Goal: Task Accomplishment & Management: Manage account settings

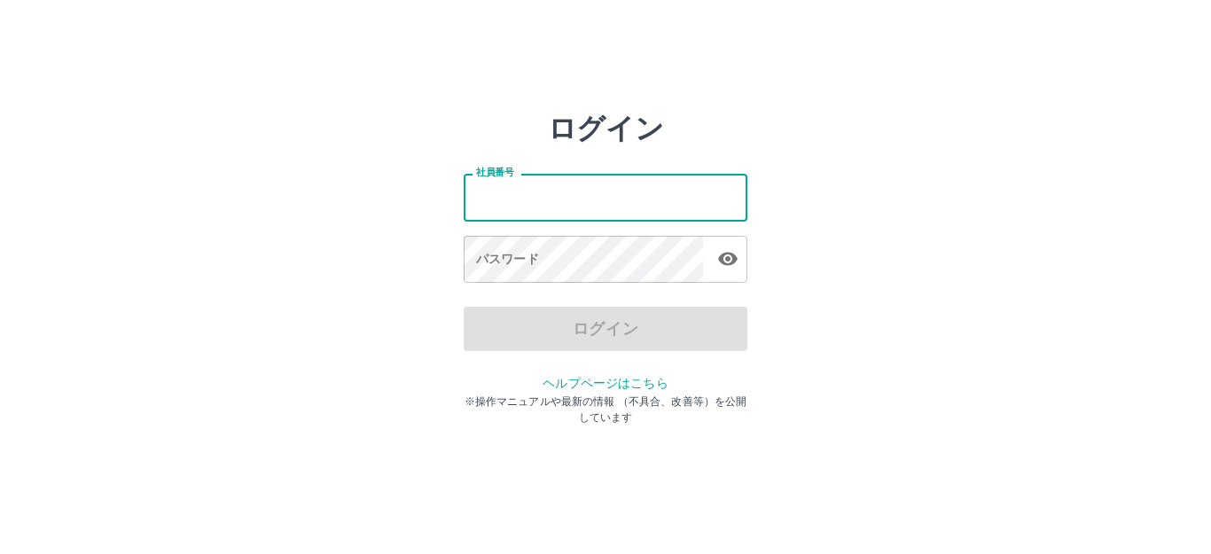
click at [556, 213] on input "社員番号" at bounding box center [606, 197] width 284 height 47
type input "*******"
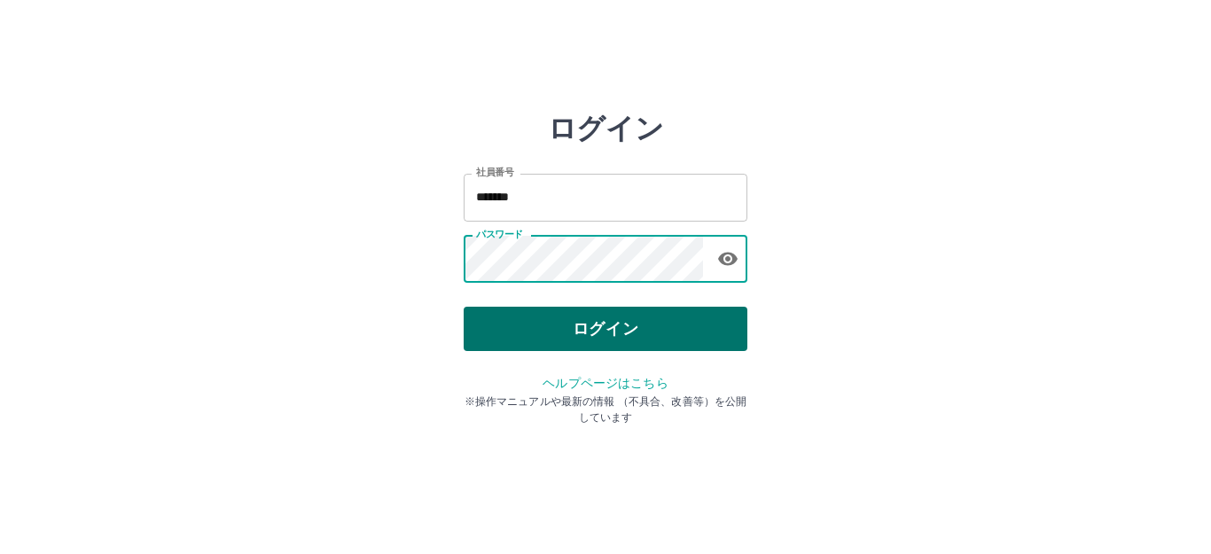
click at [606, 320] on button "ログイン" at bounding box center [606, 329] width 284 height 44
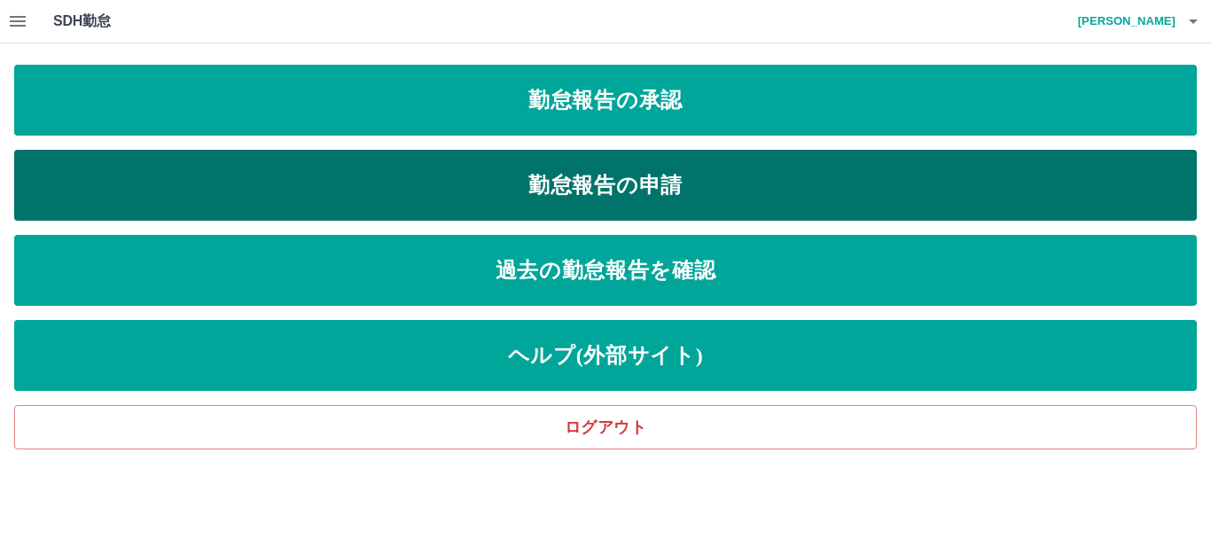
click at [522, 179] on link "勤怠報告の申請" at bounding box center [605, 185] width 1183 height 71
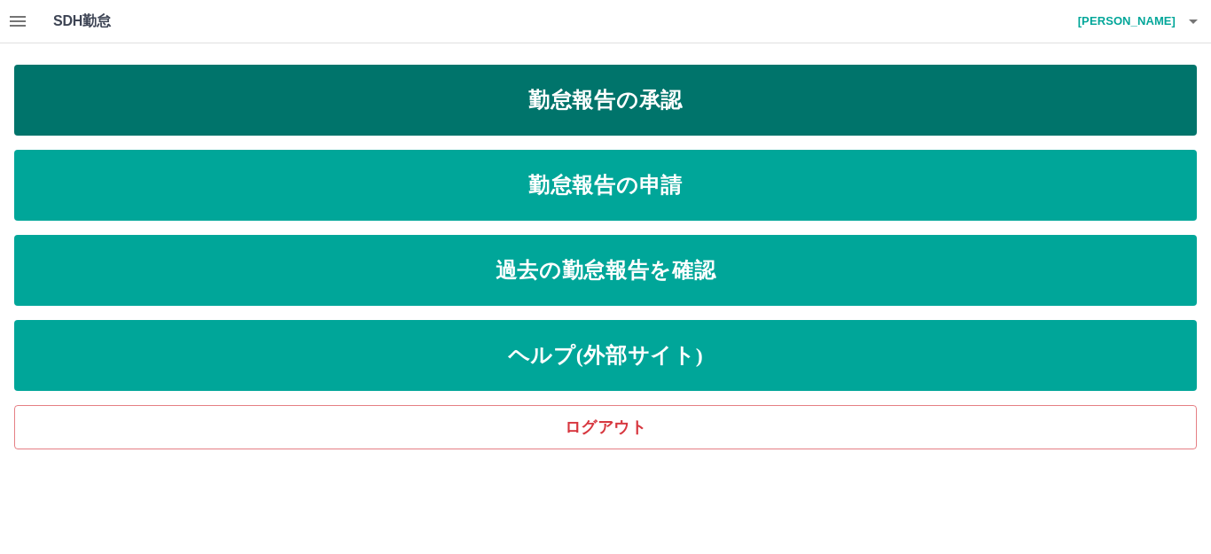
click at [513, 127] on link "勤怠報告の承認" at bounding box center [605, 100] width 1183 height 71
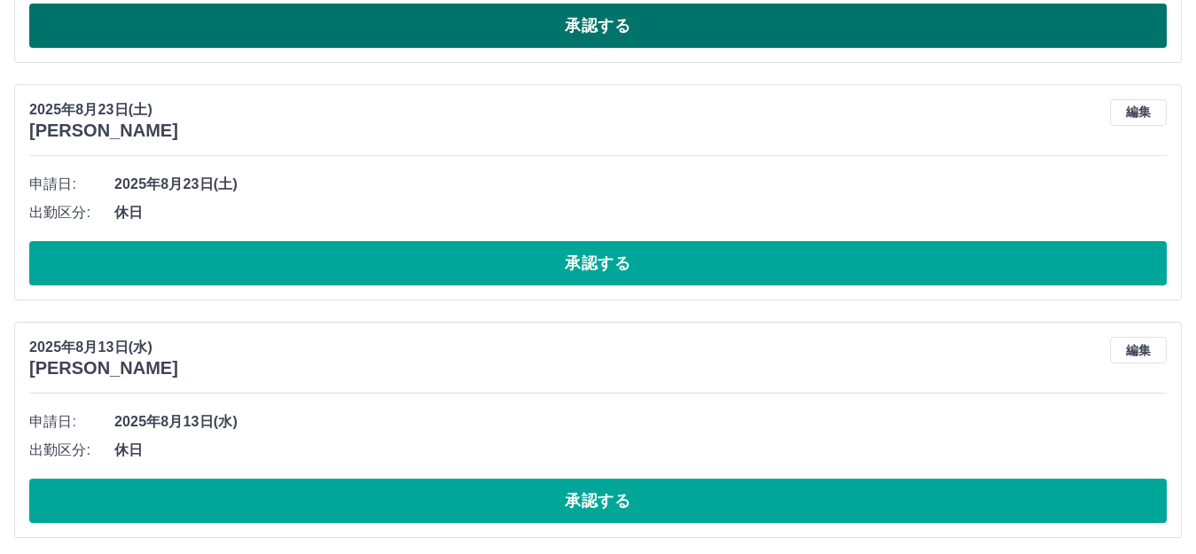
scroll to position [2071, 0]
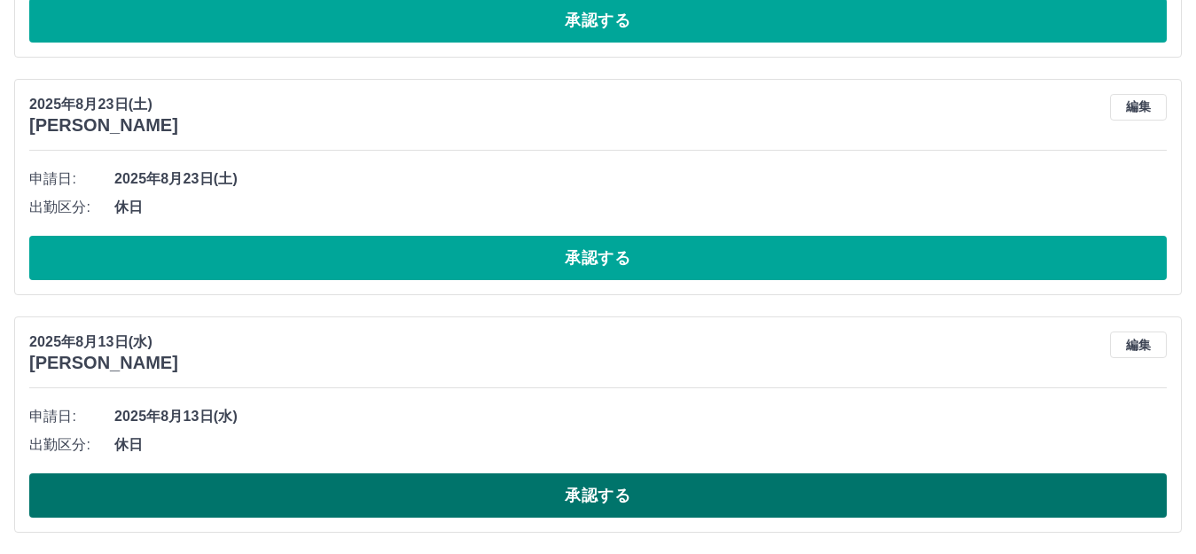
click at [628, 490] on button "承認する" at bounding box center [598, 496] width 1138 height 44
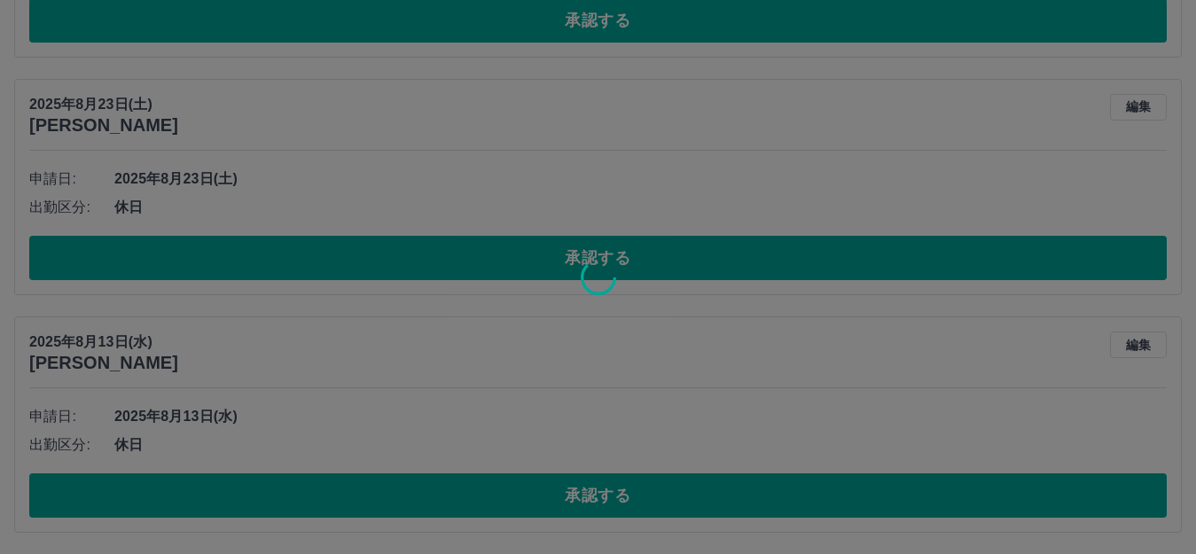
scroll to position [1833, 0]
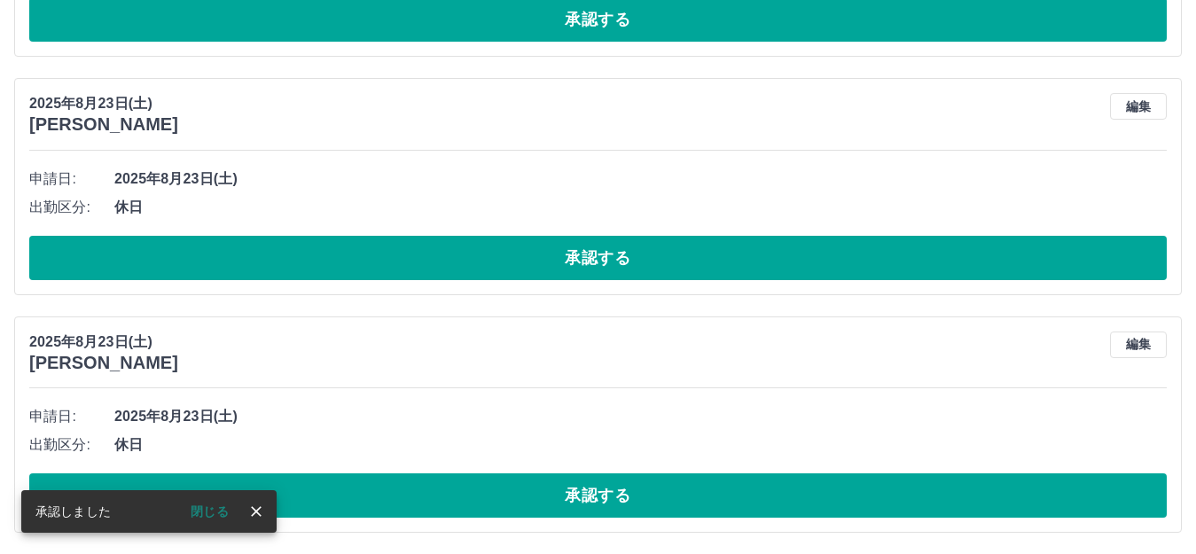
drag, startPoint x: 261, startPoint y: 511, endPoint x: 297, endPoint y: 510, distance: 36.4
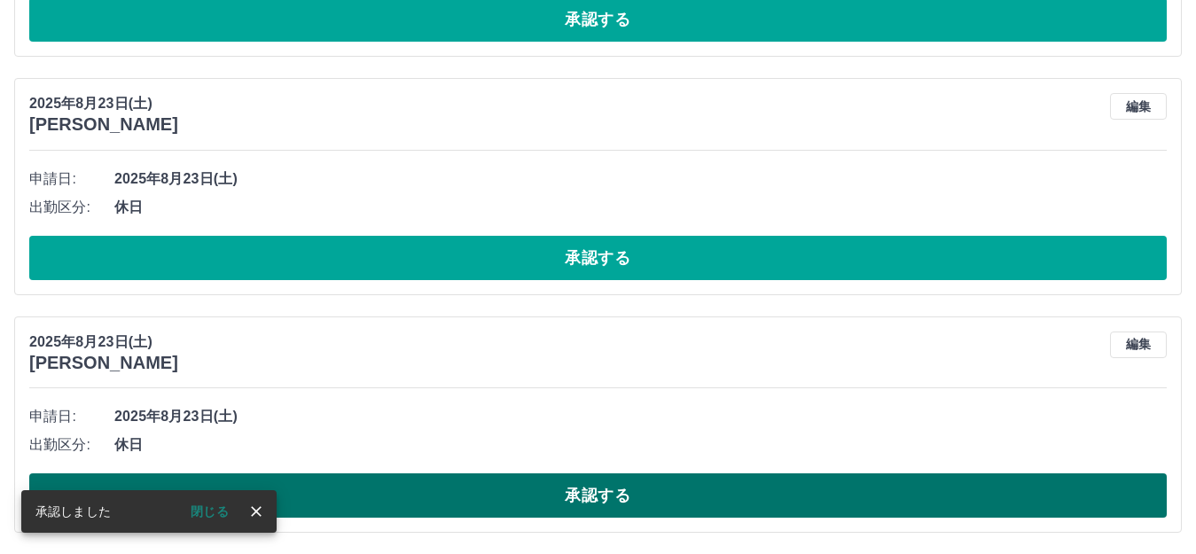
click at [263, 511] on icon "close" at bounding box center [256, 512] width 18 height 18
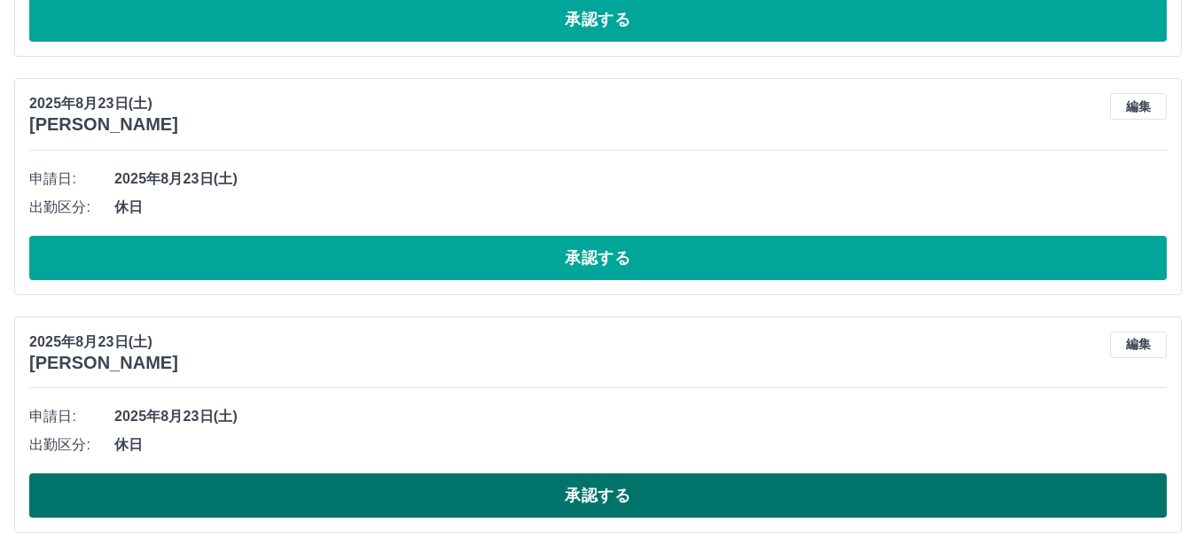
click at [564, 505] on button "承認する" at bounding box center [598, 496] width 1138 height 44
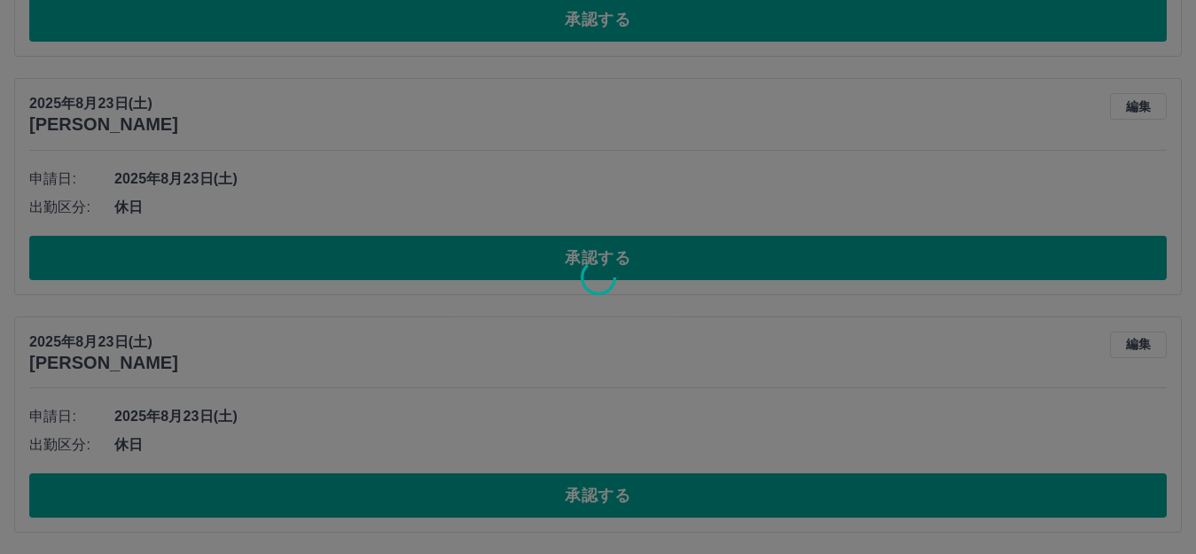
scroll to position [1595, 0]
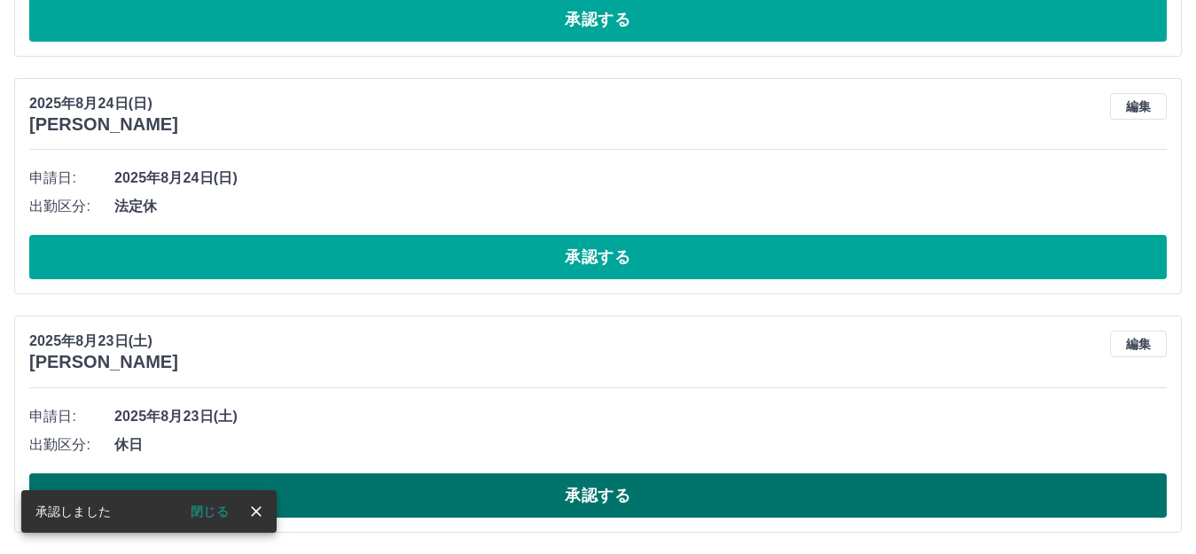
click at [523, 501] on button "承認する" at bounding box center [598, 496] width 1138 height 44
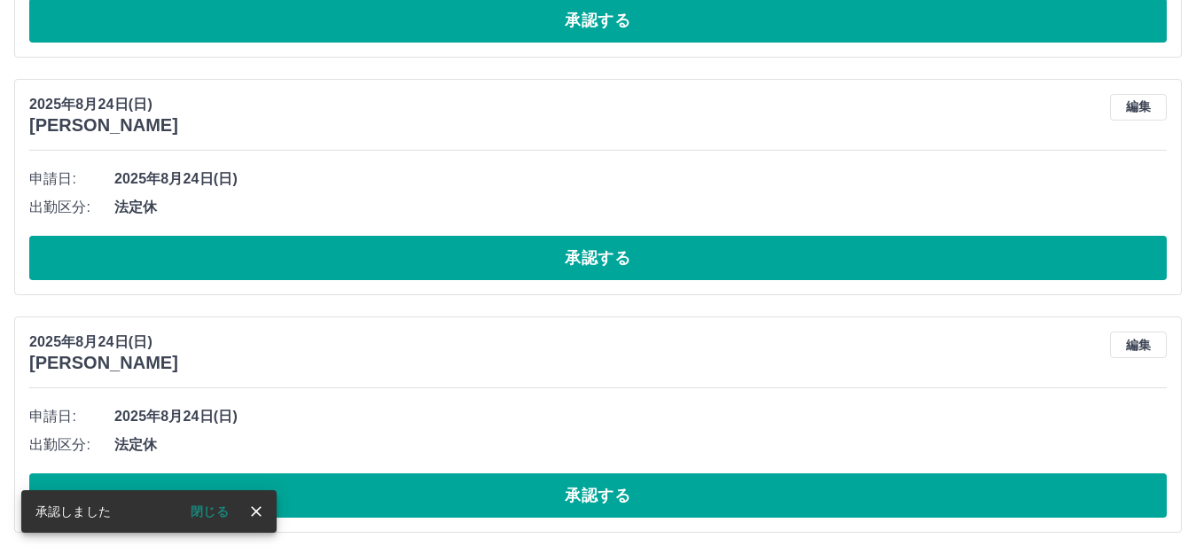
scroll to position [1357, 0]
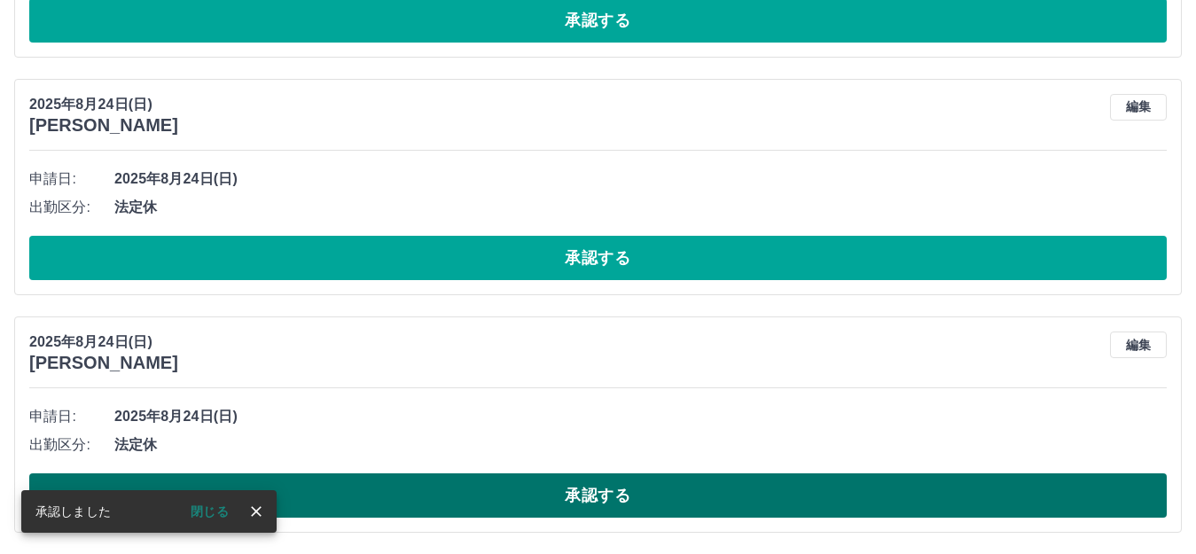
click at [612, 498] on button "承認する" at bounding box center [598, 496] width 1138 height 44
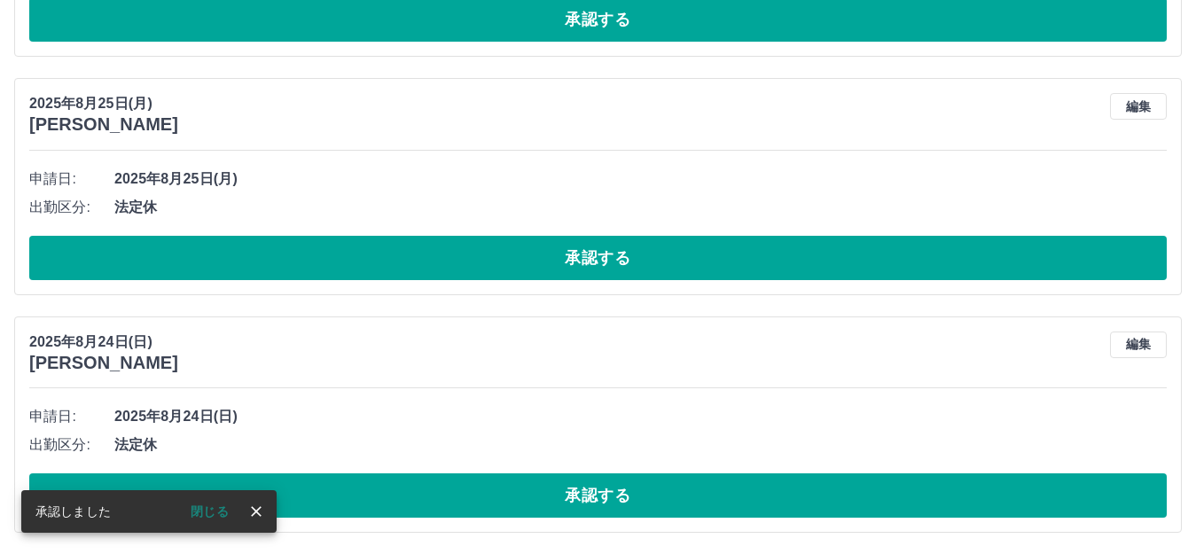
scroll to position [1119, 0]
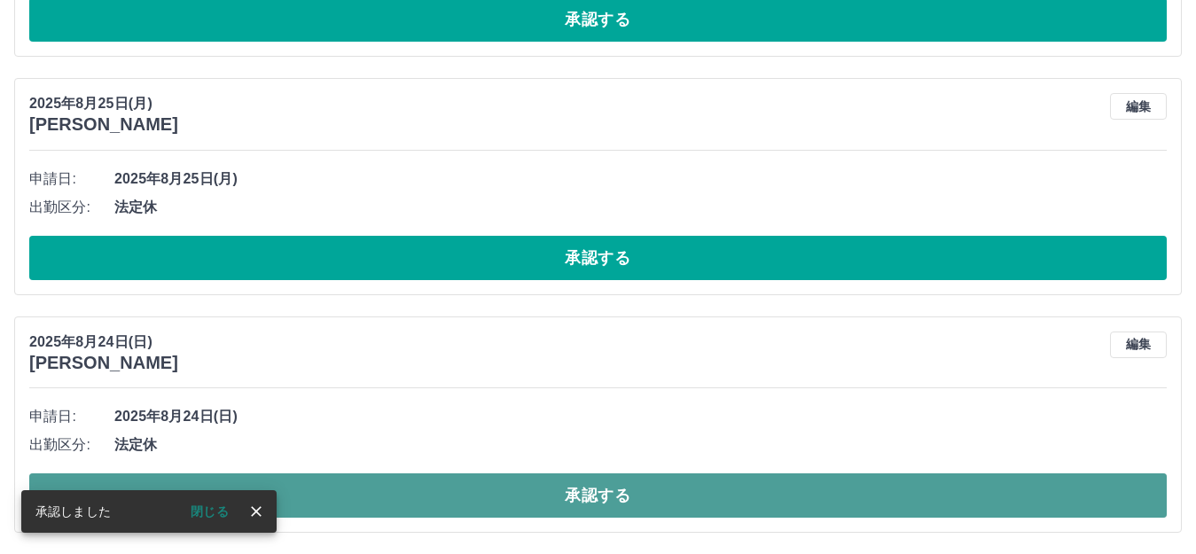
click at [593, 492] on button "承認する" at bounding box center [598, 496] width 1138 height 44
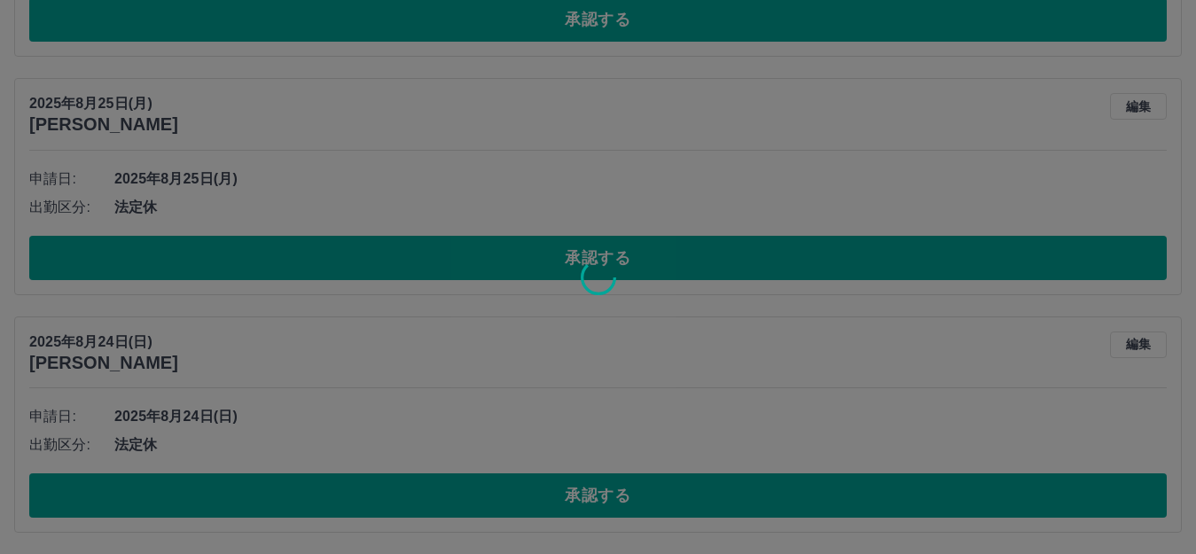
scroll to position [882, 0]
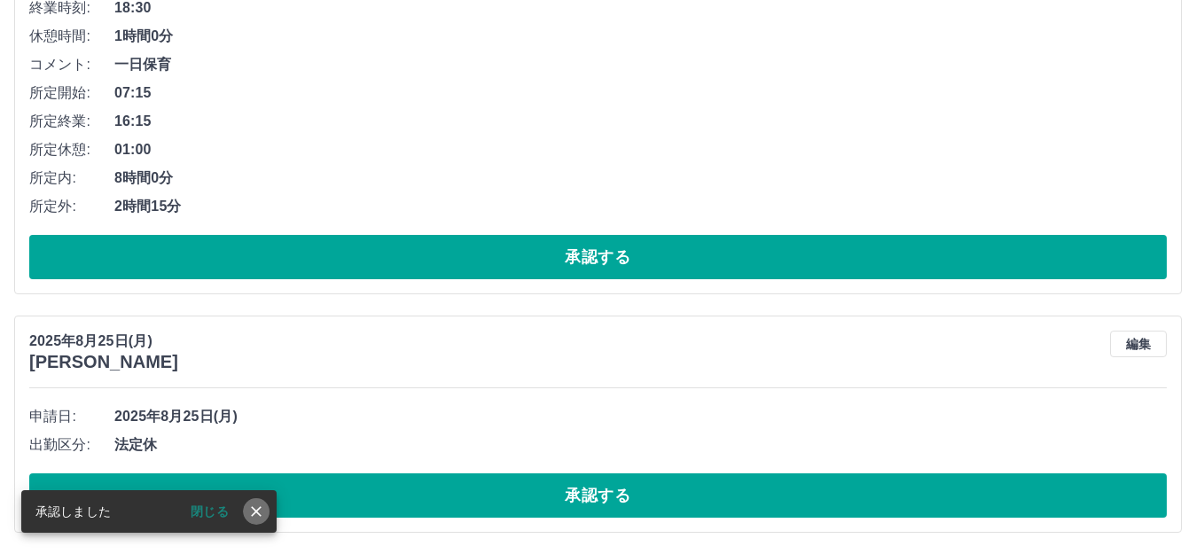
click at [252, 505] on icon "close" at bounding box center [256, 512] width 18 height 18
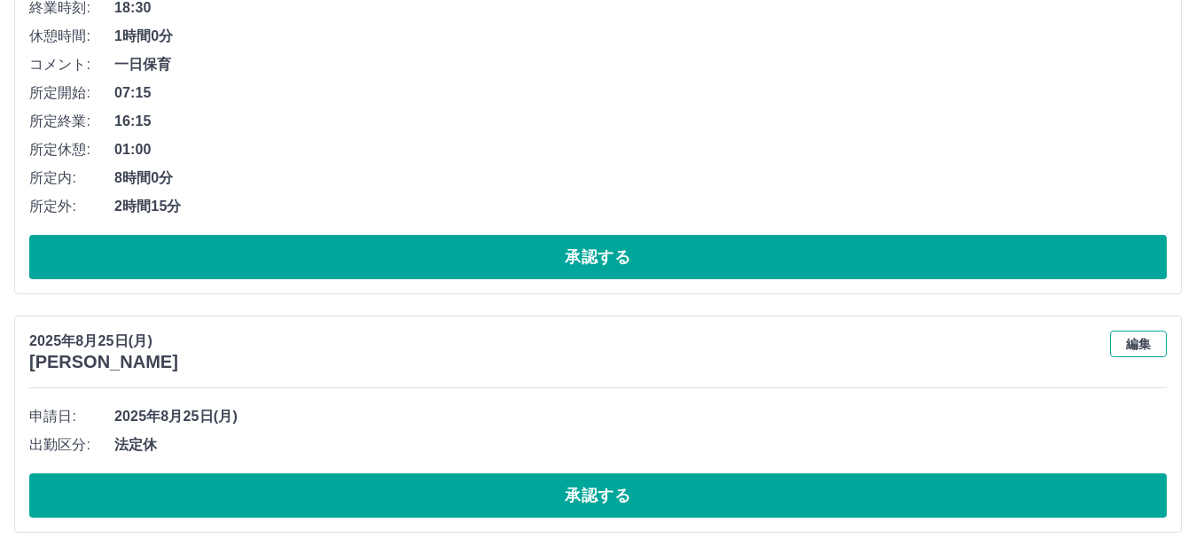
click at [1138, 356] on button "編集" at bounding box center [1138, 344] width 57 height 27
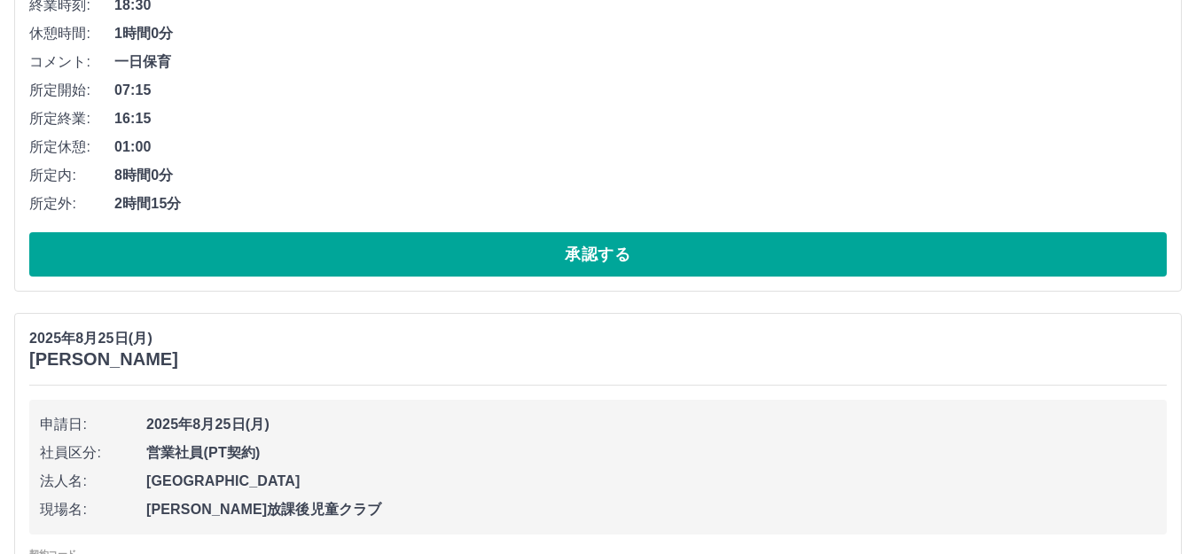
scroll to position [1121, 0]
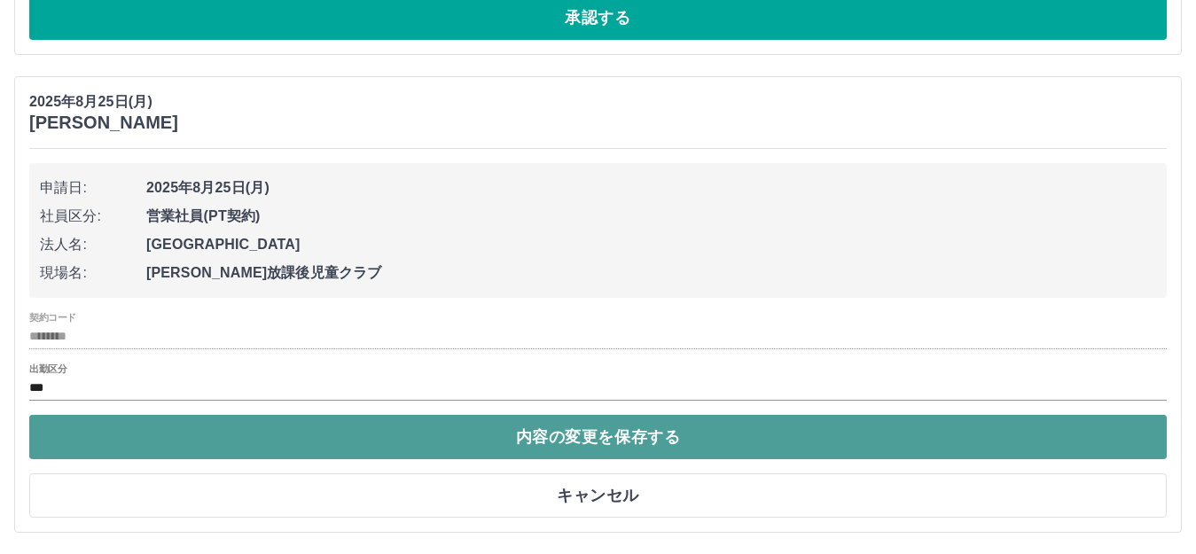
click at [505, 432] on button "内容の変更を保存する" at bounding box center [598, 437] width 1138 height 44
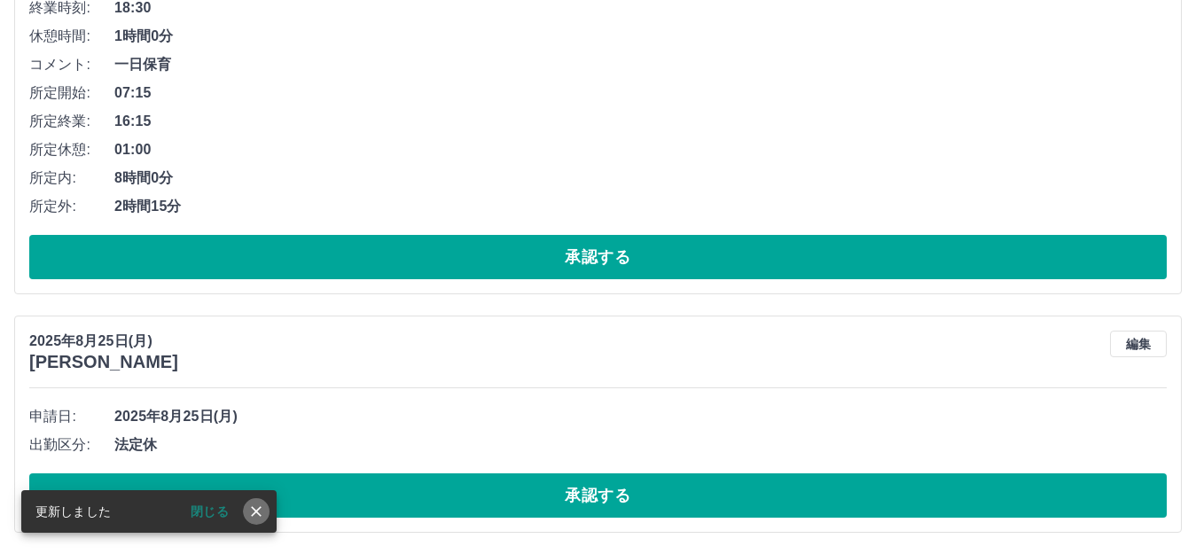
click at [253, 513] on icon "close" at bounding box center [256, 512] width 18 height 18
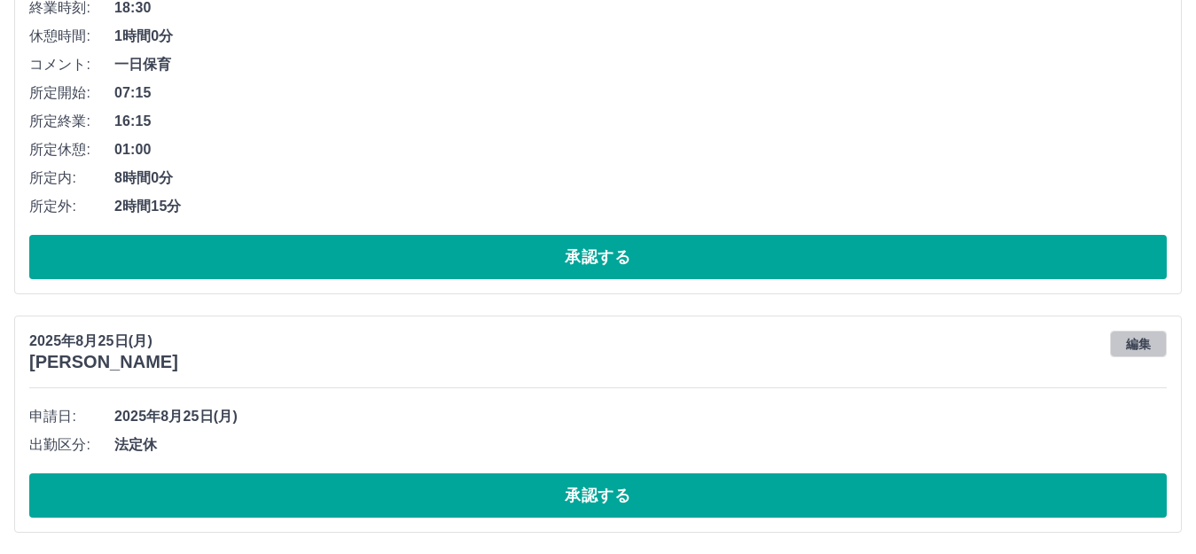
click at [1148, 341] on button "編集" at bounding box center [1138, 344] width 57 height 27
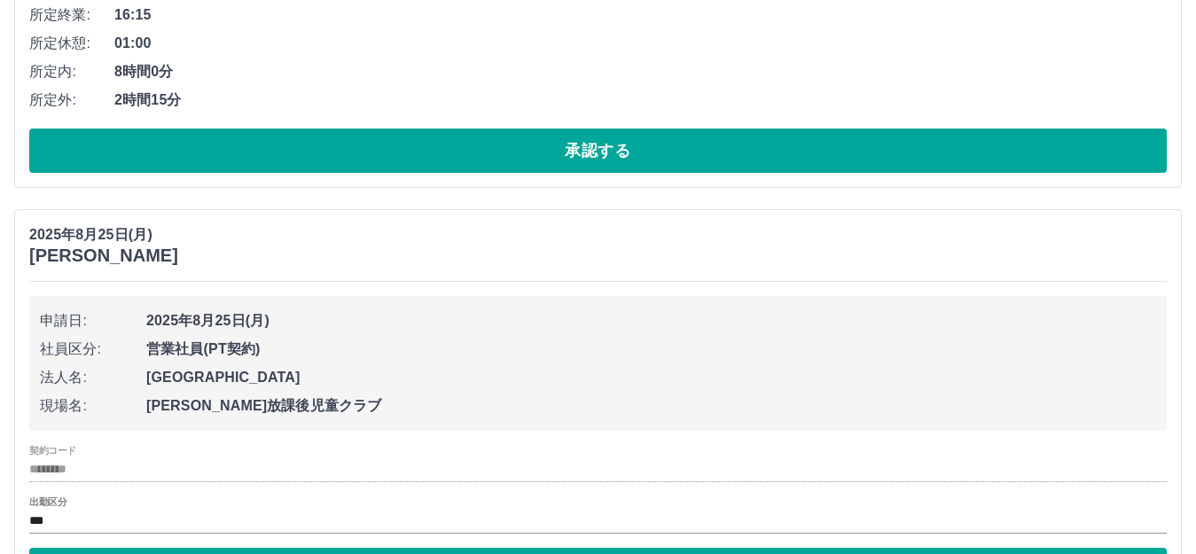
scroll to position [1121, 0]
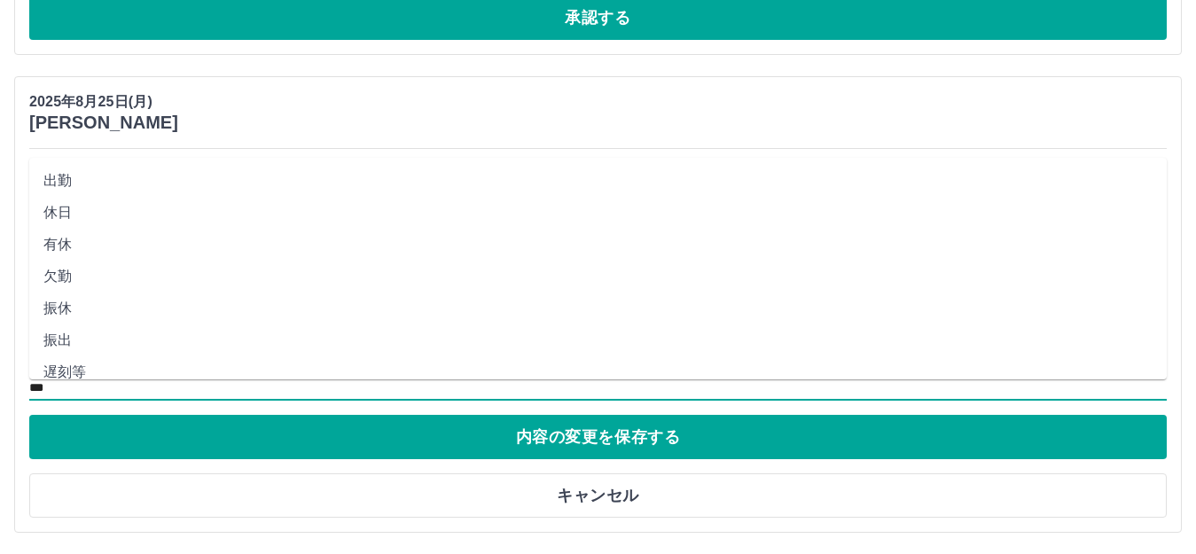
click at [124, 386] on input "***" at bounding box center [598, 389] width 1138 height 22
click at [63, 166] on li "出勤" at bounding box center [598, 181] width 1138 height 32
type input "**"
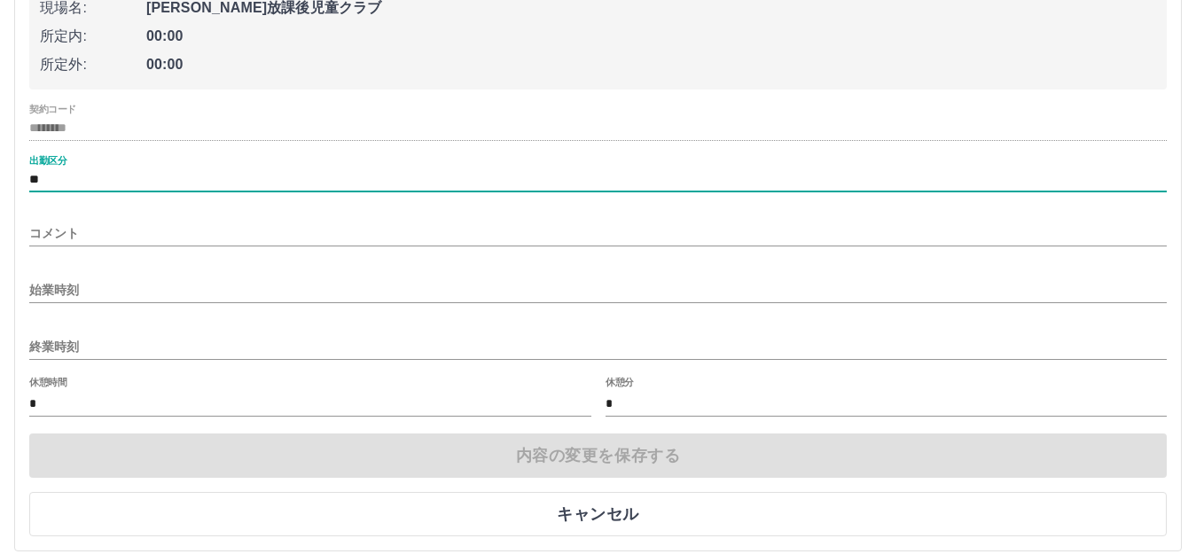
scroll to position [1387, 0]
click at [47, 237] on input "コメント" at bounding box center [598, 231] width 1138 height 26
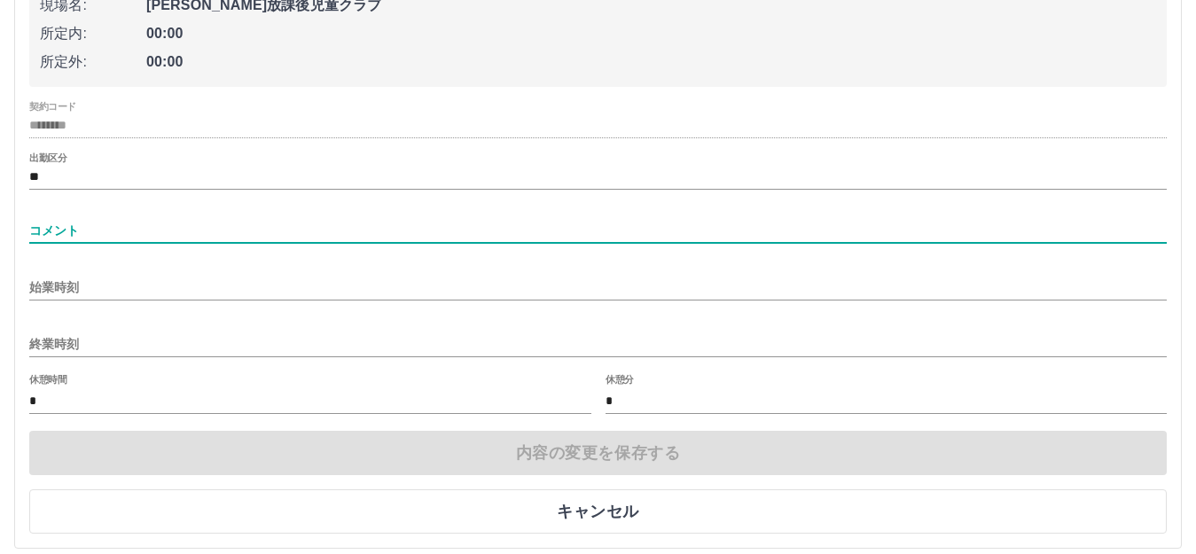
type input "****"
click at [55, 296] on input "始業時刻" at bounding box center [598, 288] width 1138 height 26
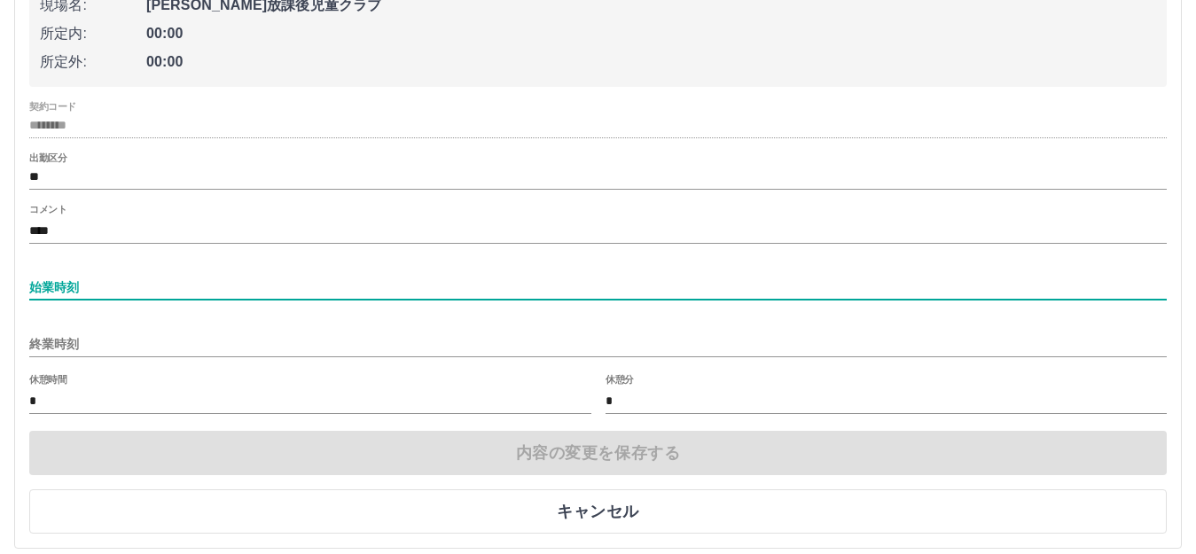
click at [83, 289] on input "始業時刻" at bounding box center [598, 288] width 1138 height 26
type input "*"
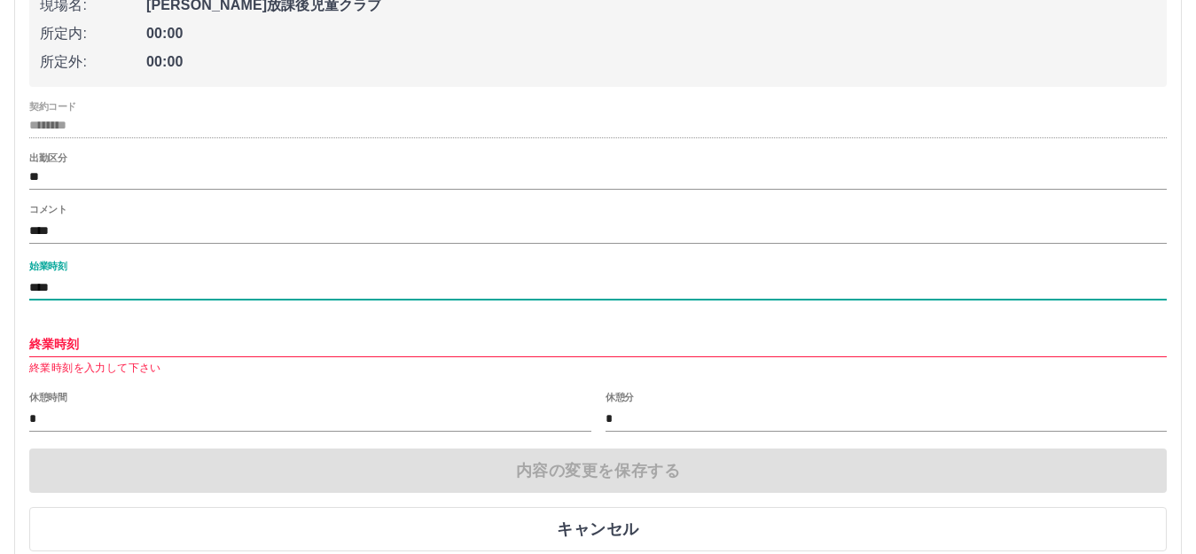
type input "****"
click at [60, 351] on input "終業時刻" at bounding box center [598, 345] width 1138 height 26
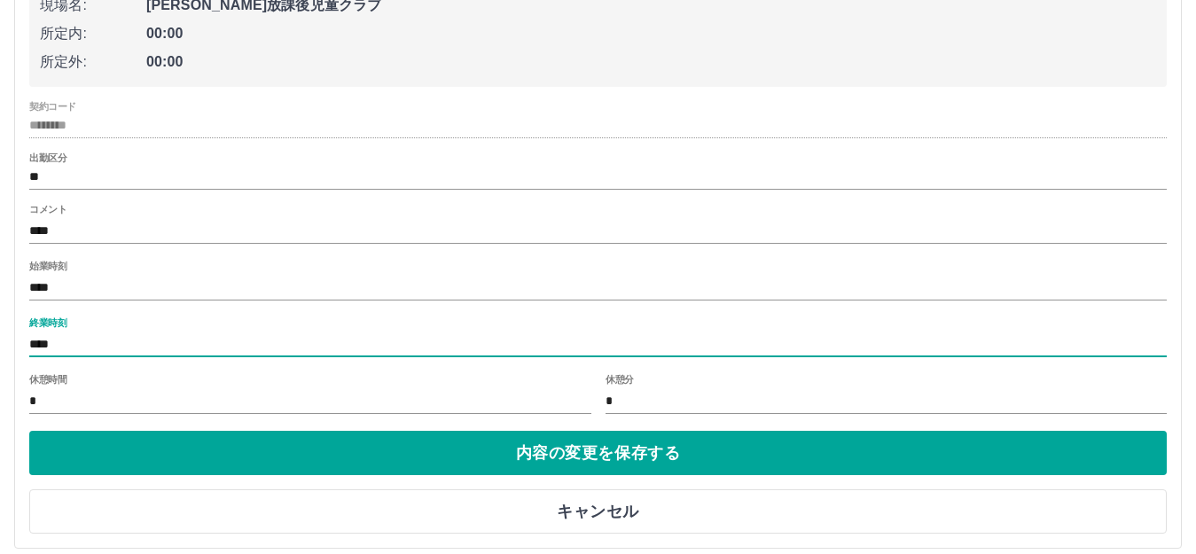
type input "****"
click at [192, 396] on input "*" at bounding box center [310, 401] width 562 height 26
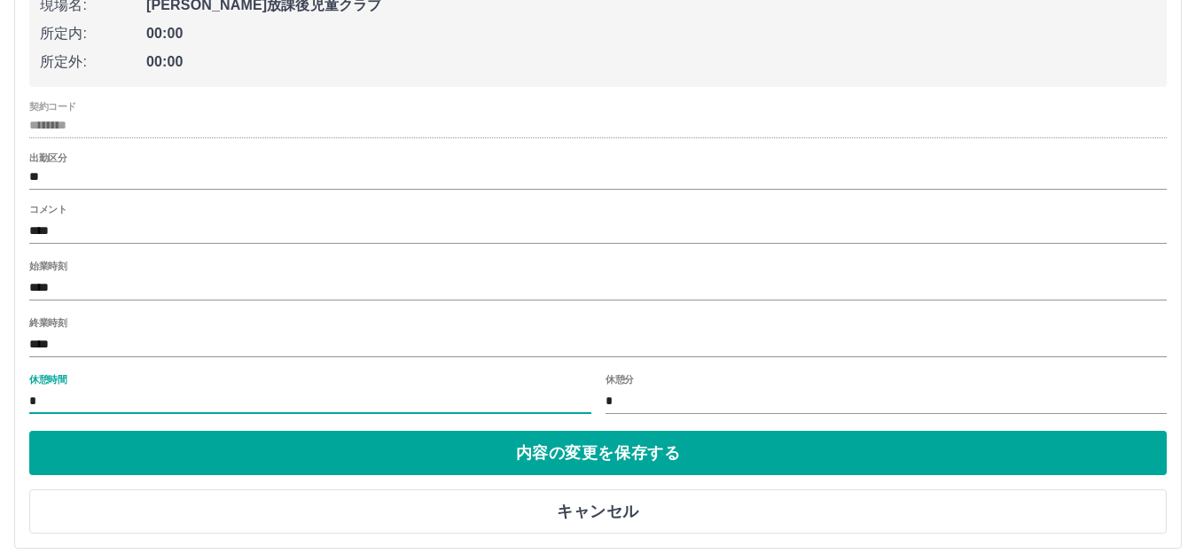
click at [192, 396] on input "*" at bounding box center [310, 401] width 562 height 26
click at [70, 407] on input "*" at bounding box center [310, 401] width 562 height 26
click at [39, 407] on input "*" at bounding box center [310, 401] width 562 height 26
type input "*"
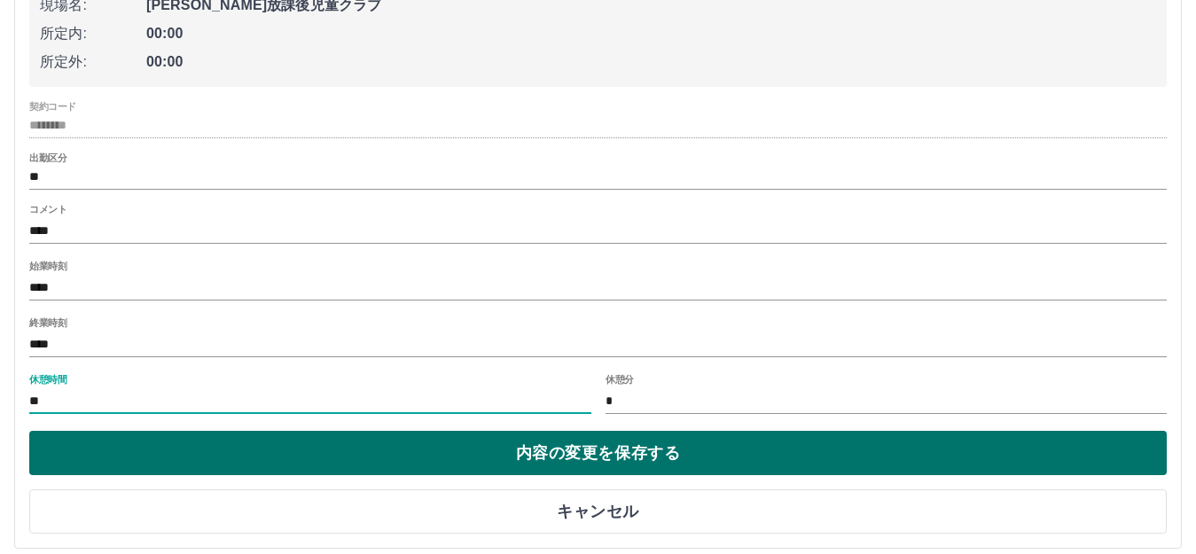
type input "**"
click at [202, 451] on button "内容の変更を保存する" at bounding box center [598, 453] width 1138 height 44
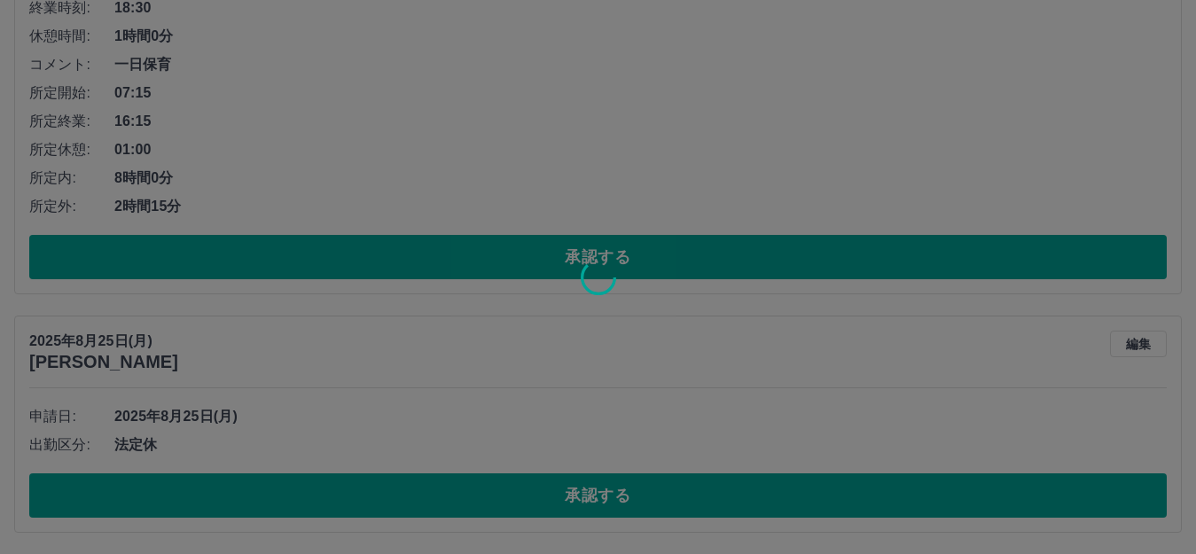
scroll to position [1137, 0]
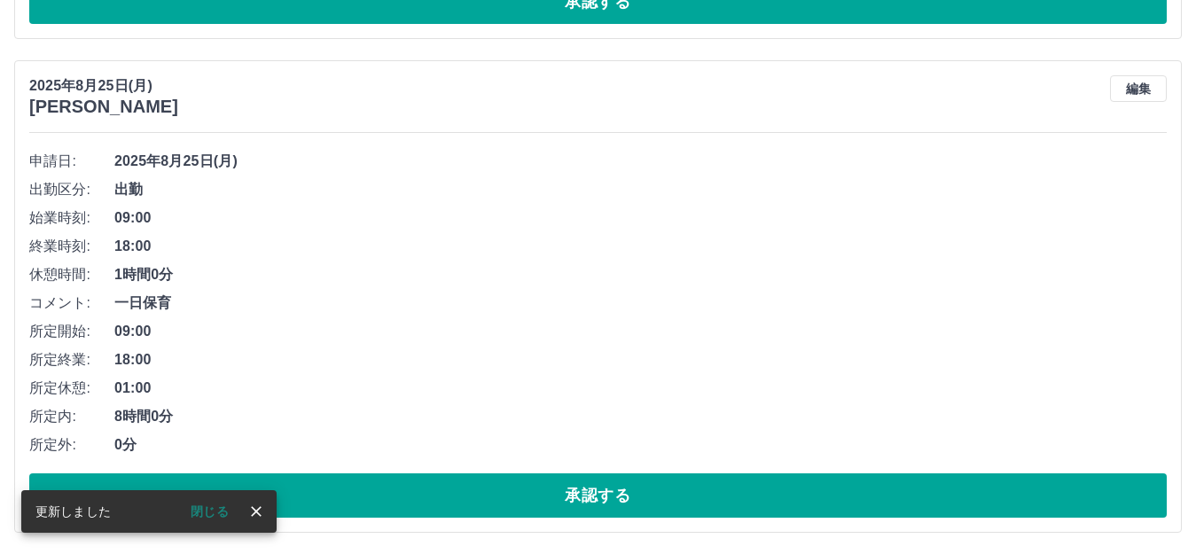
click at [256, 519] on icon "close" at bounding box center [256, 512] width 18 height 18
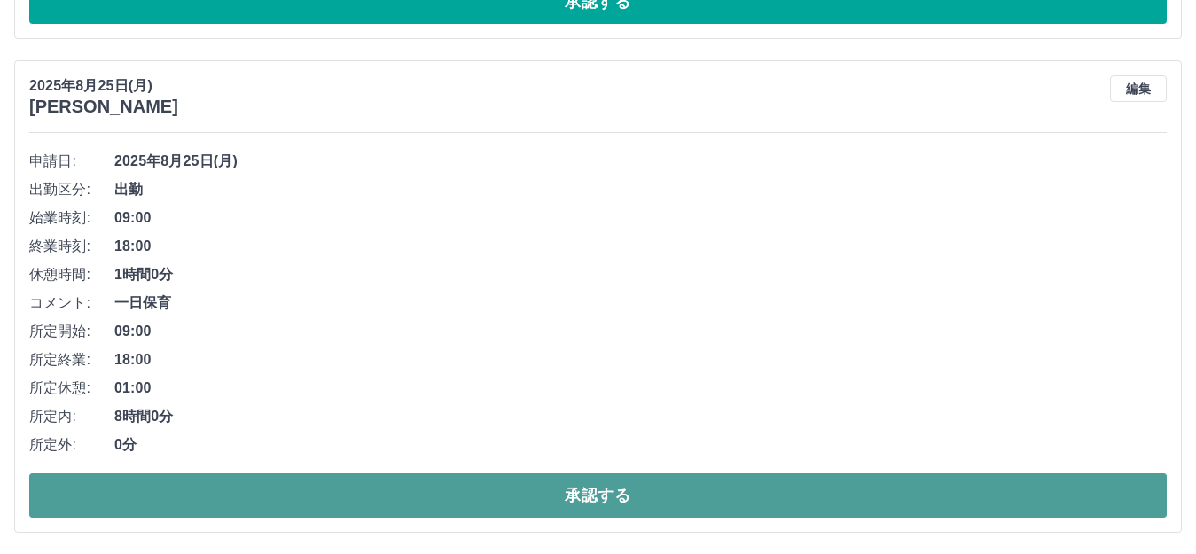
click at [529, 499] on button "承認する" at bounding box center [598, 496] width 1138 height 44
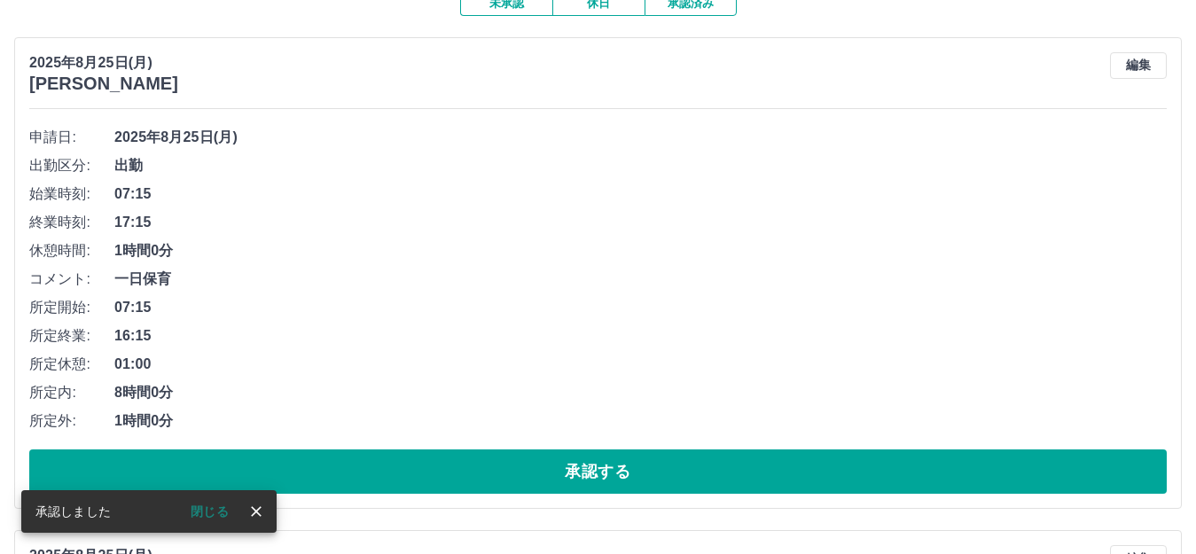
scroll to position [0, 0]
